Goal: Task Accomplishment & Management: Complete application form

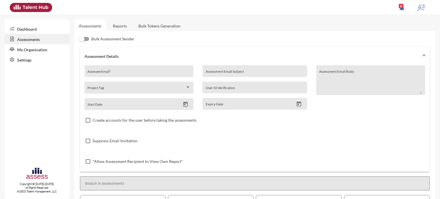
click at [132, 72] on input "Assessee Email *" at bounding box center [138, 73] width 103 height 5
paste input "[EMAIL_ADDRESS][DOMAIN_NAME]"
type input "[EMAIL_ADDRESS][DOMAIN_NAME]"
click at [181, 105] on button "Open calendar" at bounding box center [185, 104] width 10 height 6
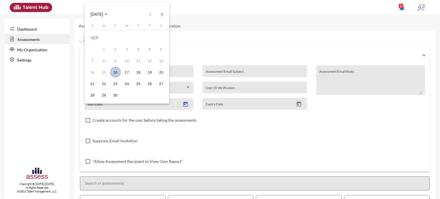
click at [119, 72] on div "16" at bounding box center [115, 72] width 10 height 10
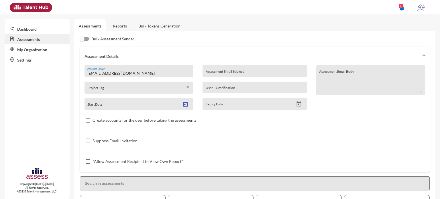
type input "[DATE]"
click at [294, 103] on div at bounding box center [299, 104] width 10 height 7
click at [297, 105] on icon "Open calendar" at bounding box center [299, 104] width 6 height 6
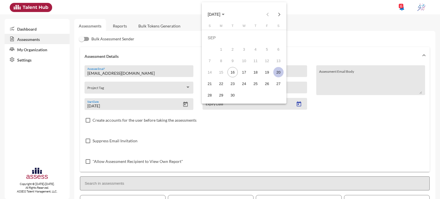
click at [280, 74] on div "20" at bounding box center [278, 72] width 10 height 10
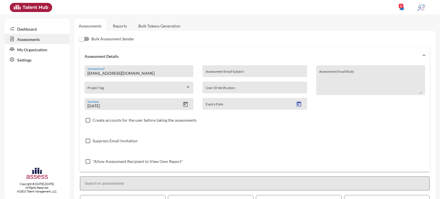
type input "[DATE]"
click at [252, 72] on input "Assessment Email Subject" at bounding box center [254, 73] width 98 height 5
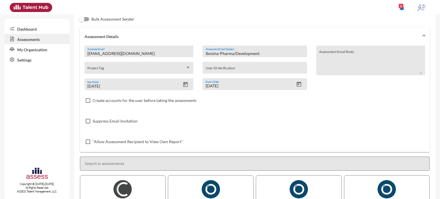
scroll to position [86, 0]
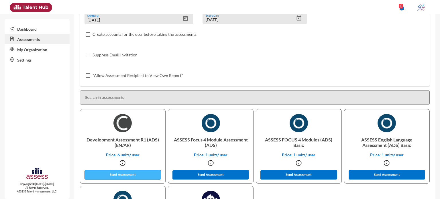
click at [139, 173] on button "Send Assessment" at bounding box center [122, 174] width 77 height 9
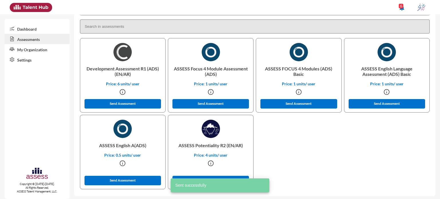
scroll to position [159, 0]
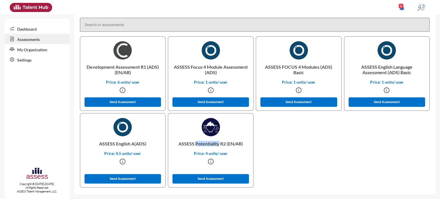
drag, startPoint x: 195, startPoint y: 144, endPoint x: 217, endPoint y: 144, distance: 22.6
click at [217, 144] on p "ASSESS Potentiality R2 (EN/AR)" at bounding box center [211, 143] width 76 height 15
copy p "Potentiality"
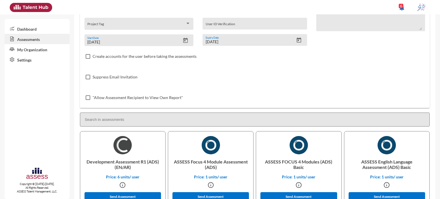
scroll to position [16, 0]
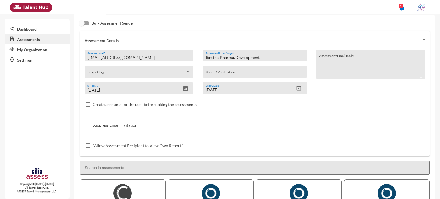
drag, startPoint x: 236, startPoint y: 57, endPoint x: 262, endPoint y: 57, distance: 26.3
click at [260, 57] on input "Ibnsina-Pharma/Development" at bounding box center [254, 57] width 98 height 5
paste input "Potentiality"
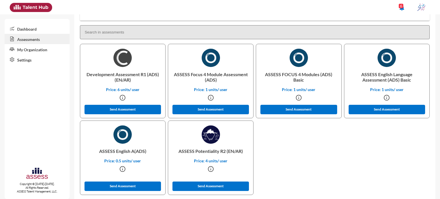
scroll to position [159, 0]
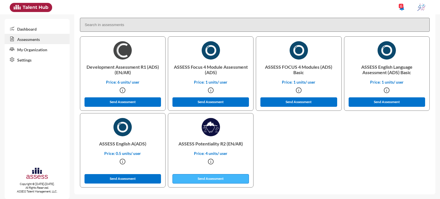
type input "Ibnsina-Pharma/Potentiality"
drag, startPoint x: 224, startPoint y: 175, endPoint x: 219, endPoint y: 175, distance: 5.7
click at [219, 175] on button "Send Assessment" at bounding box center [210, 178] width 77 height 9
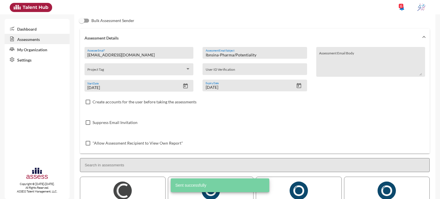
scroll to position [16, 0]
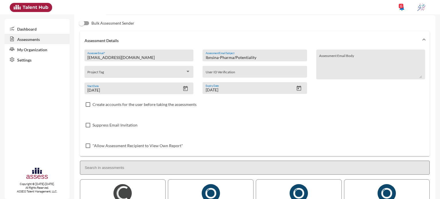
click at [140, 55] on div "[EMAIL_ADDRESS][DOMAIN_NAME] Assessee Email *" at bounding box center [138, 57] width 103 height 9
click at [140, 56] on input "[EMAIL_ADDRESS][DOMAIN_NAME]" at bounding box center [138, 57] width 103 height 5
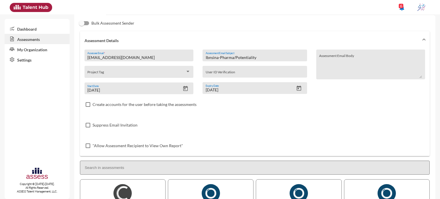
click at [140, 56] on input "[EMAIL_ADDRESS][DOMAIN_NAME]" at bounding box center [138, 57] width 103 height 5
paste input "[EMAIL_ADDRESS][DOMAIN_NAME]"
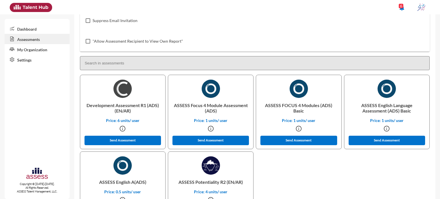
scroll to position [159, 0]
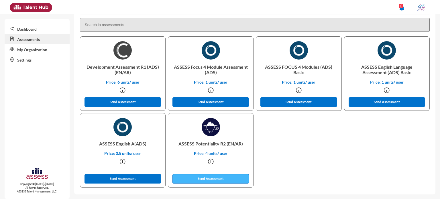
type input "[EMAIL_ADDRESS][DOMAIN_NAME]"
click at [231, 177] on button "Send Assessment" at bounding box center [210, 178] width 77 height 9
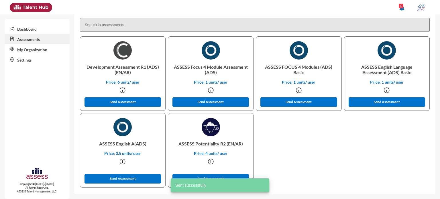
click at [100, 68] on p "Development Assessment R1 (ADS) (EN/AR)" at bounding box center [123, 70] width 76 height 20
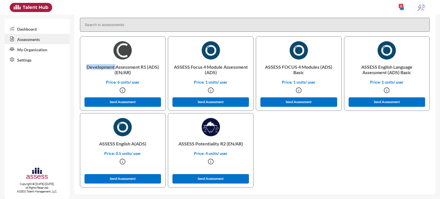
copy p "Development"
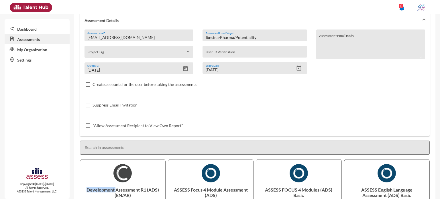
scroll to position [16, 0]
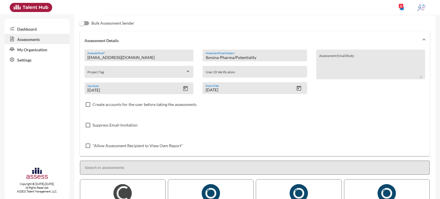
click at [249, 58] on input "Ibnsina-Pharma/Potentiality" at bounding box center [254, 57] width 98 height 5
paste input "Development"
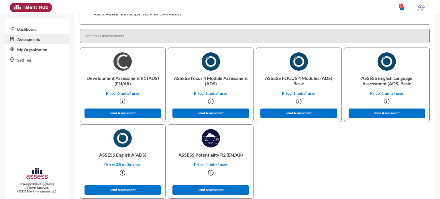
scroll to position [159, 0]
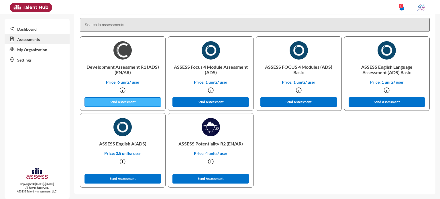
type input "Ibnsina-Pharma/Development"
click at [145, 103] on button "Send Assessment" at bounding box center [122, 101] width 77 height 9
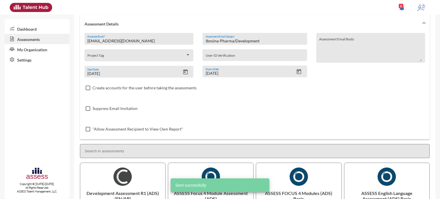
scroll to position [16, 0]
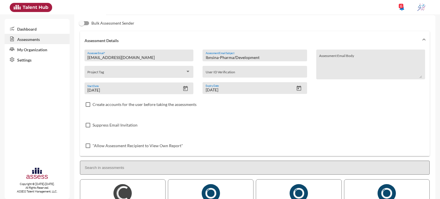
click at [145, 57] on input "[EMAIL_ADDRESS][DOMAIN_NAME]" at bounding box center [138, 57] width 103 height 5
paste input "[PERSON_NAME].mohammed91"
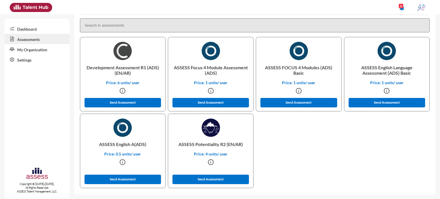
scroll to position [159, 0]
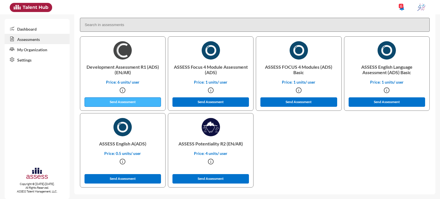
type input "[PERSON_NAME][EMAIL_ADDRESS][DOMAIN_NAME]"
click at [133, 99] on button "Send Assessment" at bounding box center [122, 101] width 77 height 9
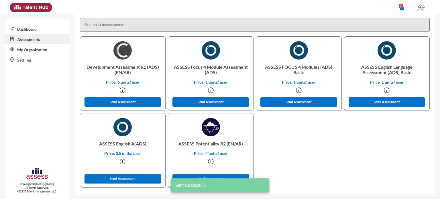
click at [201, 144] on p "ASSESS Potentiality R2 (EN/AR)" at bounding box center [211, 143] width 76 height 15
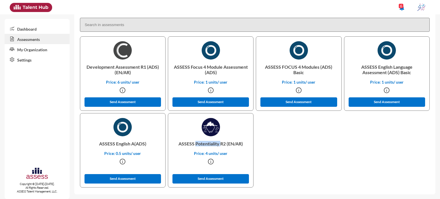
copy p "Potentiality"
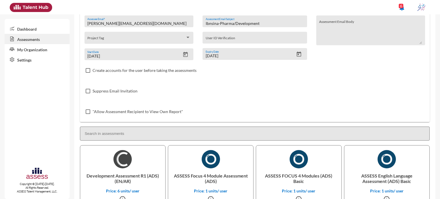
scroll to position [16, 0]
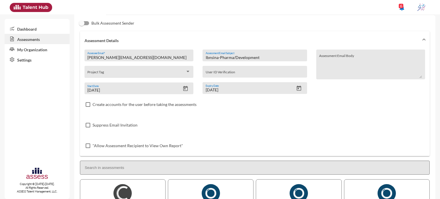
click at [241, 57] on input "Ibnsina-Pharma/Development" at bounding box center [254, 57] width 98 height 5
paste input "Potentiality"
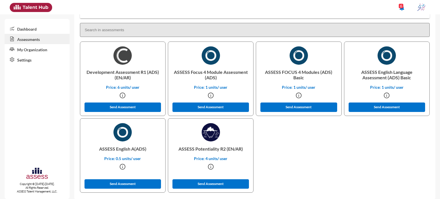
scroll to position [159, 0]
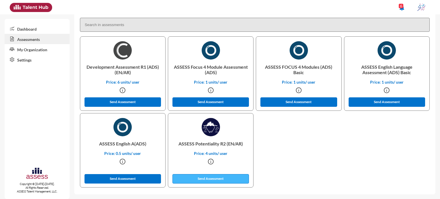
type input "Ibnsina-Pharma/Potentiality"
click at [226, 177] on button "Send Assessment" at bounding box center [210, 178] width 77 height 9
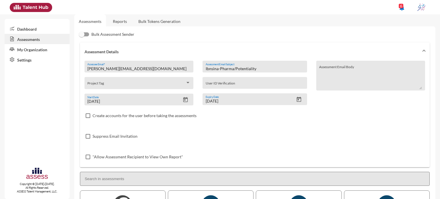
scroll to position [0, 0]
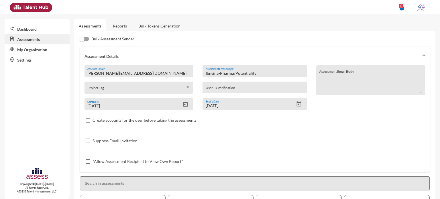
click at [152, 73] on input "[PERSON_NAME][EMAIL_ADDRESS][DOMAIN_NAME]" at bounding box center [138, 73] width 103 height 5
paste input "[EMAIL_ADDRESS][DOMAIN_NAME]"
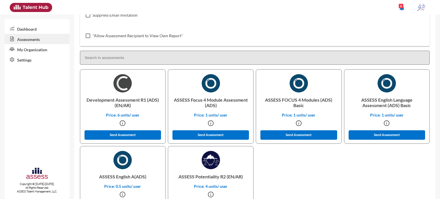
scroll to position [159, 0]
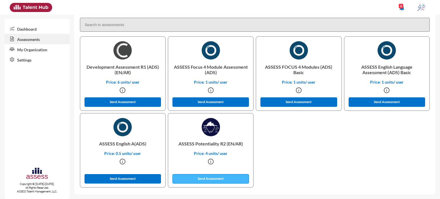
type input "[EMAIL_ADDRESS][DOMAIN_NAME]"
click at [211, 178] on button "Send Assessment" at bounding box center [210, 178] width 77 height 9
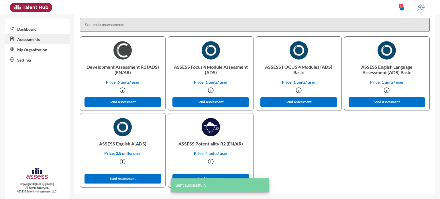
click at [103, 67] on p "Development Assessment R1 (ADS) (EN/AR)" at bounding box center [123, 70] width 76 height 20
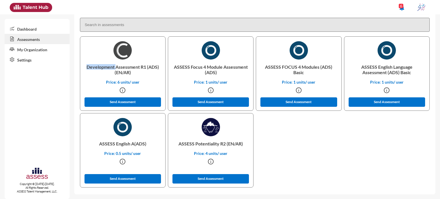
copy p "Development"
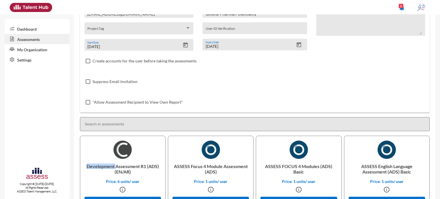
scroll to position [44, 0]
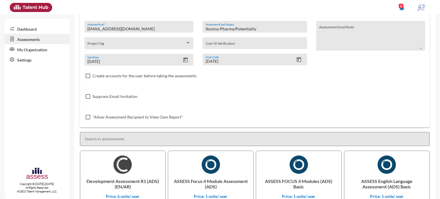
click at [242, 30] on input "Ibnsina-Pharma/Potentiality" at bounding box center [254, 29] width 98 height 5
paste input "Development"
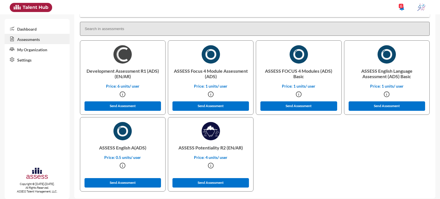
scroll to position [159, 0]
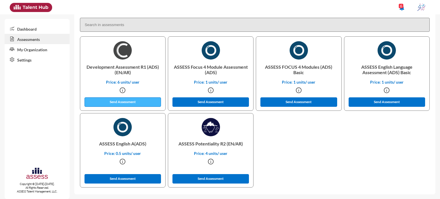
type input "Ibnsina-Pharma/Development"
click at [132, 103] on button "Send Assessment" at bounding box center [122, 101] width 77 height 9
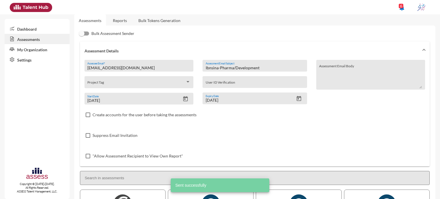
scroll to position [0, 0]
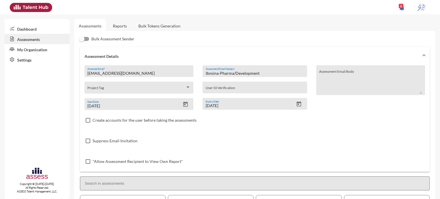
click at [110, 74] on input "[EMAIL_ADDRESS][DOMAIN_NAME]" at bounding box center [138, 73] width 103 height 5
paste input "Hisham.[PERSON_NAME] @[DOMAIN_NAME]"
click at [110, 74] on input "Hisham.[PERSON_NAME] @[DOMAIN_NAME]@[DOMAIN_NAME]" at bounding box center [138, 73] width 103 height 5
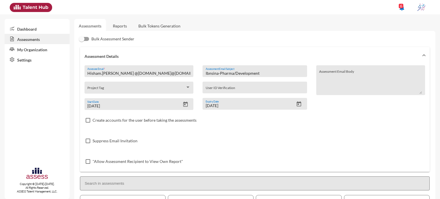
click at [110, 74] on input "Hisham.[PERSON_NAME] @[DOMAIN_NAME]@[DOMAIN_NAME]" at bounding box center [138, 73] width 103 height 5
paste input
click at [110, 74] on input "Hisham.[PERSON_NAME] @[DOMAIN_NAME]" at bounding box center [138, 73] width 103 height 5
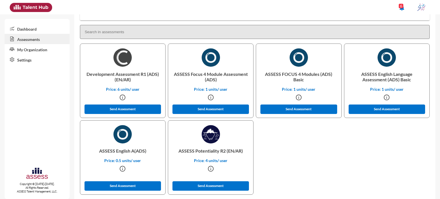
scroll to position [159, 0]
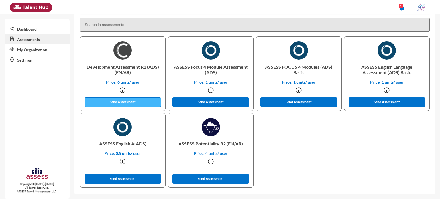
type input "[EMAIL_ADDRESS][PERSON_NAME][DOMAIN_NAME]"
click at [116, 100] on button "Send Assessment" at bounding box center [122, 101] width 77 height 9
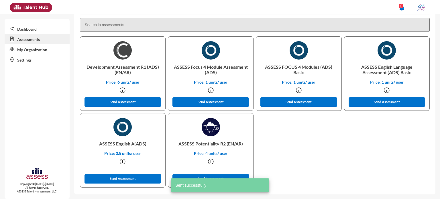
click at [205, 143] on p "ASSESS Potentiality R2 (EN/AR)" at bounding box center [211, 143] width 76 height 15
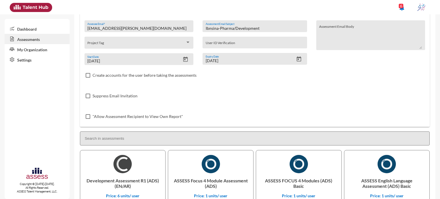
scroll to position [44, 0]
click at [246, 30] on input "Ibnsina-Pharma/Development" at bounding box center [254, 29] width 98 height 5
paste input "Hisham.[PERSON_NAME] @[DOMAIN_NAME]"
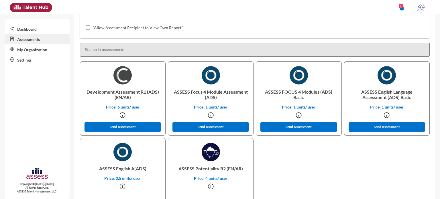
scroll to position [143, 0]
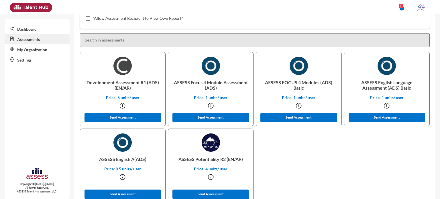
click at [208, 161] on p "ASSESS Potentiality R2 (EN/AR)" at bounding box center [211, 159] width 76 height 15
copy p "Potentiality"
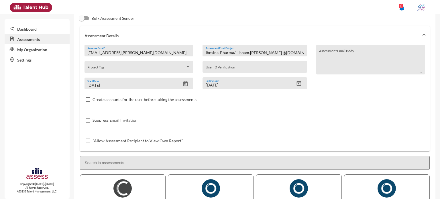
scroll to position [0, 0]
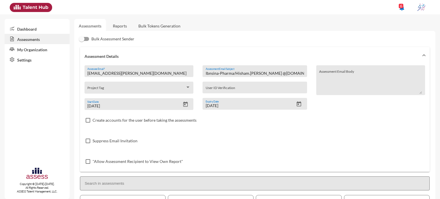
click at [247, 73] on input "Ibnsina-Pharma/Hisham.[PERSON_NAME] @[DOMAIN_NAME]" at bounding box center [254, 73] width 98 height 5
click at [239, 73] on input "Ibnsina-Pharma/Hisham.[PERSON_NAME] @[DOMAIN_NAME]" at bounding box center [254, 73] width 98 height 5
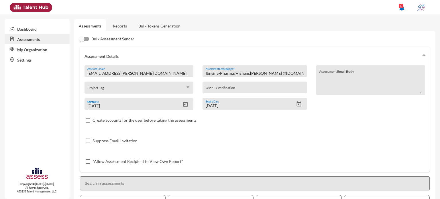
drag, startPoint x: 235, startPoint y: 73, endPoint x: 281, endPoint y: 73, distance: 45.5
click at [280, 73] on input "Ibnsina-Pharma/Hisham.[PERSON_NAME] @[DOMAIN_NAME]" at bounding box center [254, 73] width 98 height 5
paste input "Potentiality"
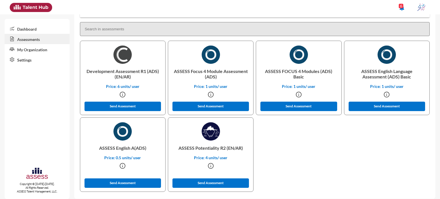
scroll to position [159, 0]
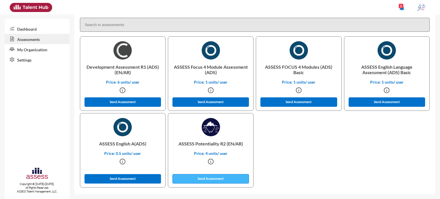
type input "Ibnsina-Pharma/Potentiality"
click at [210, 179] on button "Send Assessment" at bounding box center [210, 178] width 77 height 9
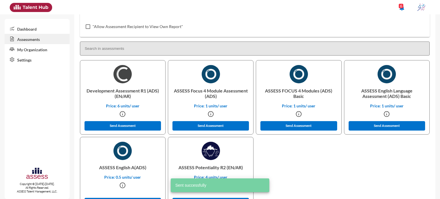
scroll to position [0, 0]
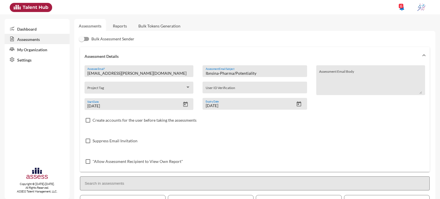
click at [118, 72] on input "[EMAIL_ADDRESS][PERSON_NAME][DOMAIN_NAME]" at bounding box center [138, 73] width 103 height 5
click at [118, 71] on input "[EMAIL_ADDRESS][PERSON_NAME][DOMAIN_NAME]" at bounding box center [138, 73] width 103 height 5
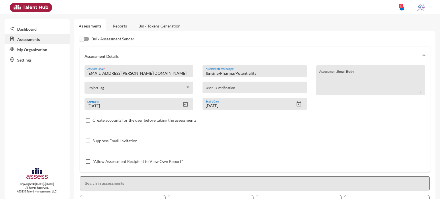
paste input "[EMAIL_ADDRESS]"
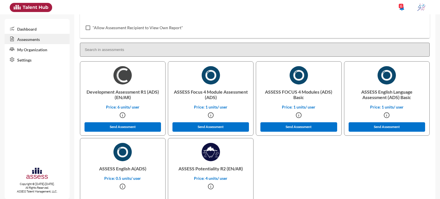
scroll to position [159, 0]
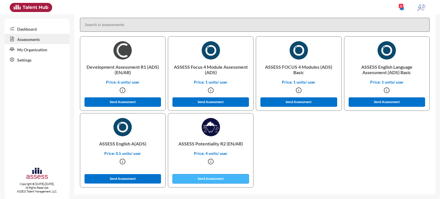
type input "[EMAIL_ADDRESS][DOMAIN_NAME]"
click at [221, 175] on button "Send Assessment" at bounding box center [210, 178] width 77 height 9
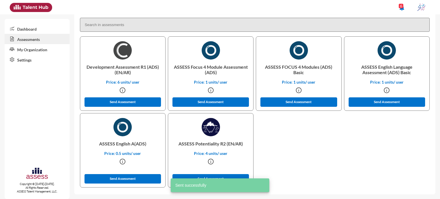
click at [93, 67] on p "Development Assessment R1 (ADS) (EN/AR)" at bounding box center [123, 70] width 76 height 20
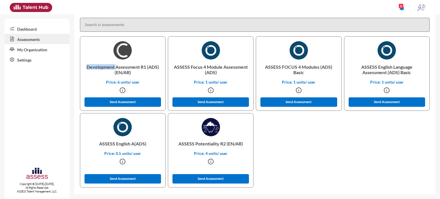
click at [93, 67] on p "Development Assessment R1 (ADS) (EN/AR)" at bounding box center [123, 70] width 76 height 20
copy p "Development"
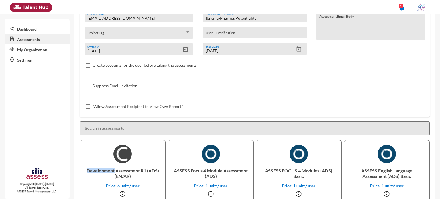
scroll to position [44, 0]
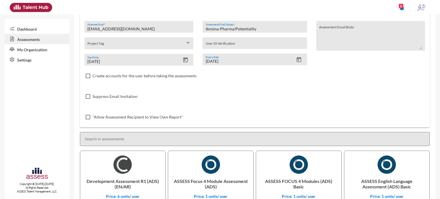
click at [247, 31] on input "Ibnsina-Pharma/Potentiality" at bounding box center [254, 29] width 98 height 5
paste input "Development"
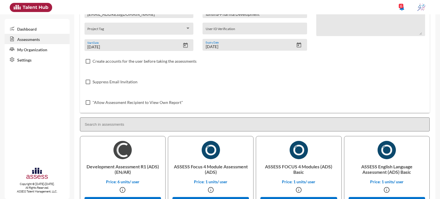
scroll to position [102, 0]
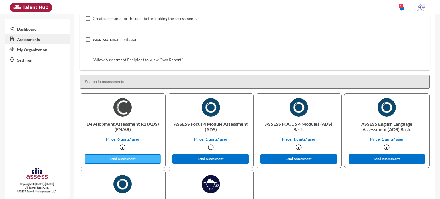
type input "Ibnsina-Pharma/Development"
click at [126, 162] on button "Send Assessment" at bounding box center [122, 158] width 77 height 9
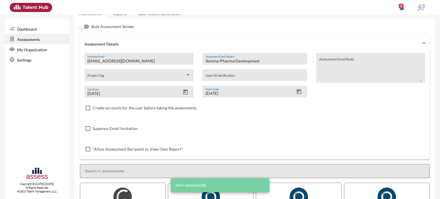
scroll to position [0, 0]
